Goal: Check status: Check status

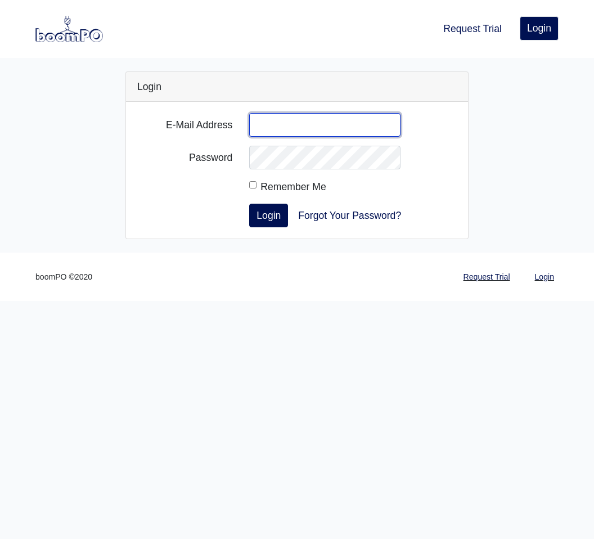
type input "gerardov@roswelldrywall.com"
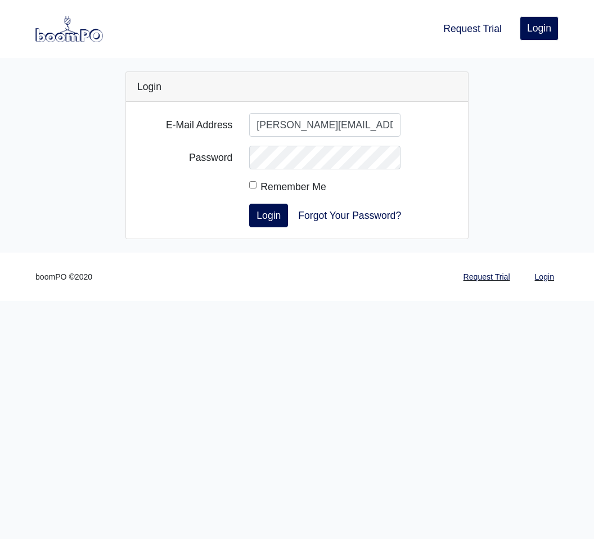
click at [268, 215] on button "Login" at bounding box center [268, 215] width 39 height 24
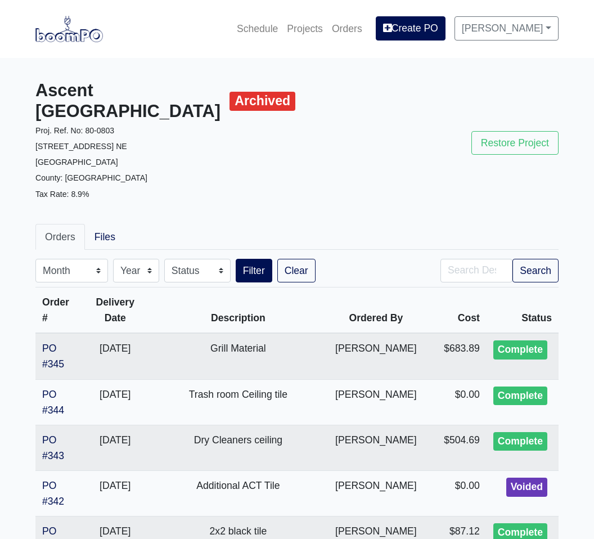
click at [304, 32] on link "Projects" at bounding box center [304, 28] width 45 height 25
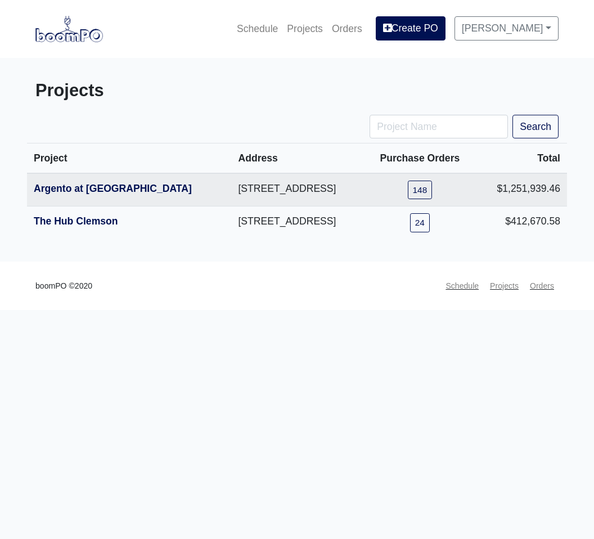
click at [100, 227] on link "The Hub Clemson" at bounding box center [76, 220] width 84 height 11
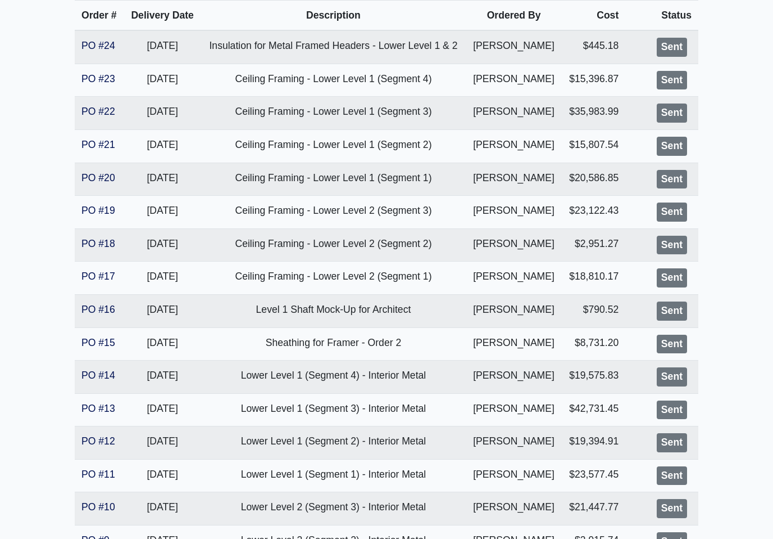
scroll to position [266, 0]
click at [94, 83] on link "PO #23" at bounding box center [99, 78] width 34 height 11
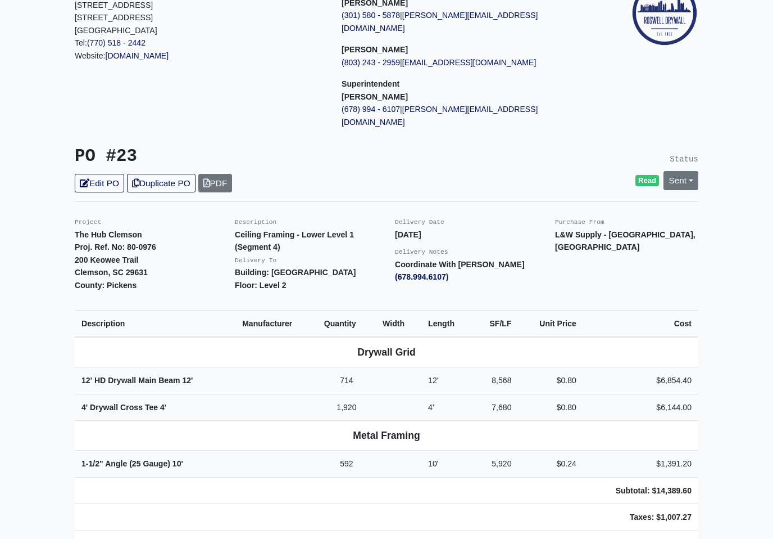
scroll to position [115, 0]
click at [99, 420] on th "Metal Framing" at bounding box center [387, 435] width 624 height 30
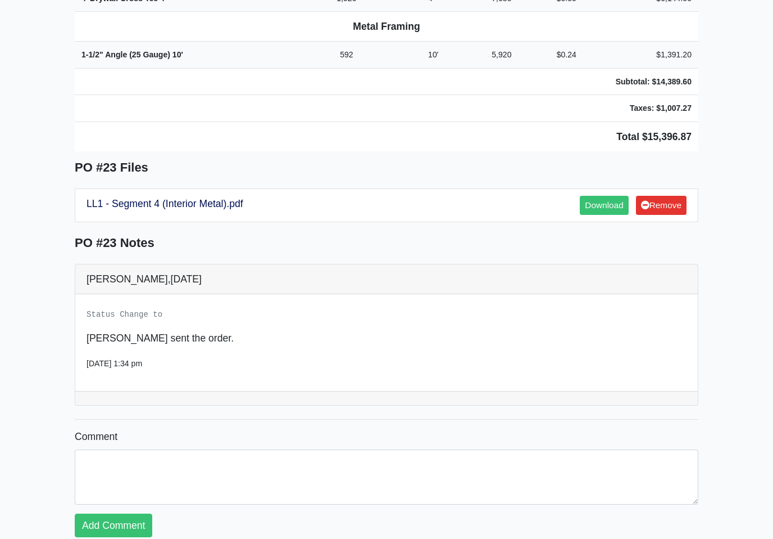
scroll to position [543, 0]
